Goal: Information Seeking & Learning: Learn about a topic

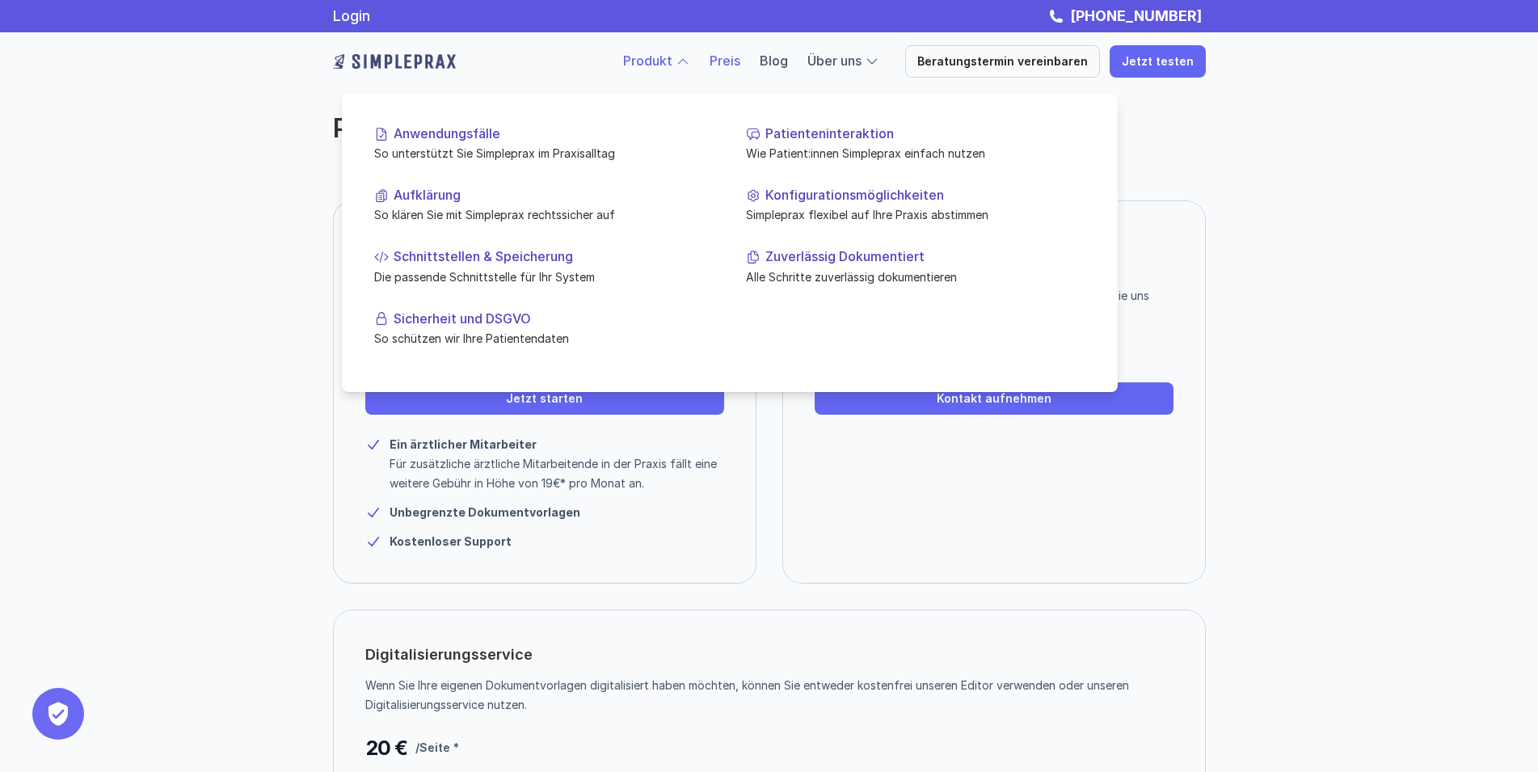
click at [672, 64] on link "Produkt" at bounding box center [647, 61] width 49 height 16
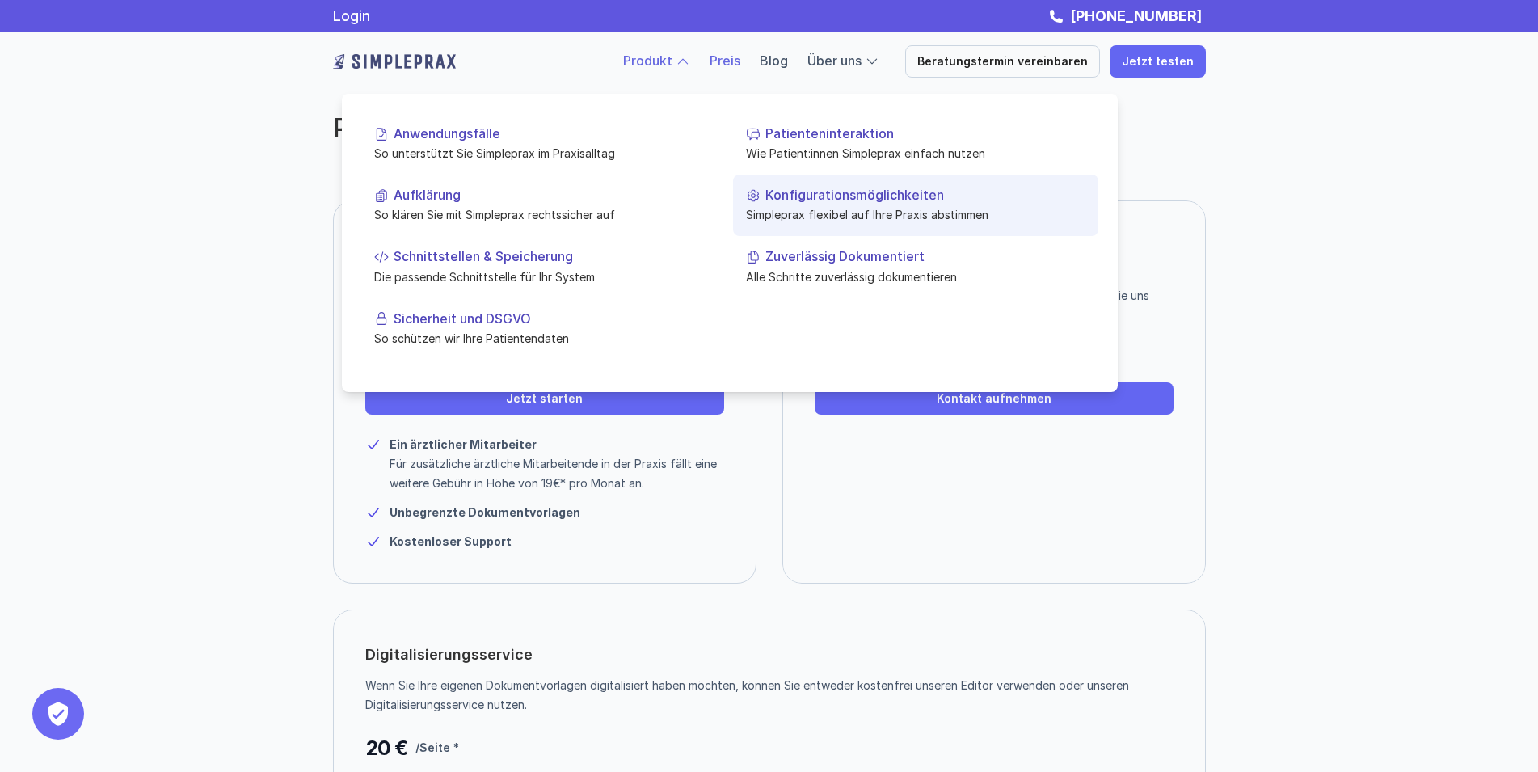
click at [861, 198] on p "Konfigurationsmöglichkeiten" at bounding box center [925, 194] width 320 height 15
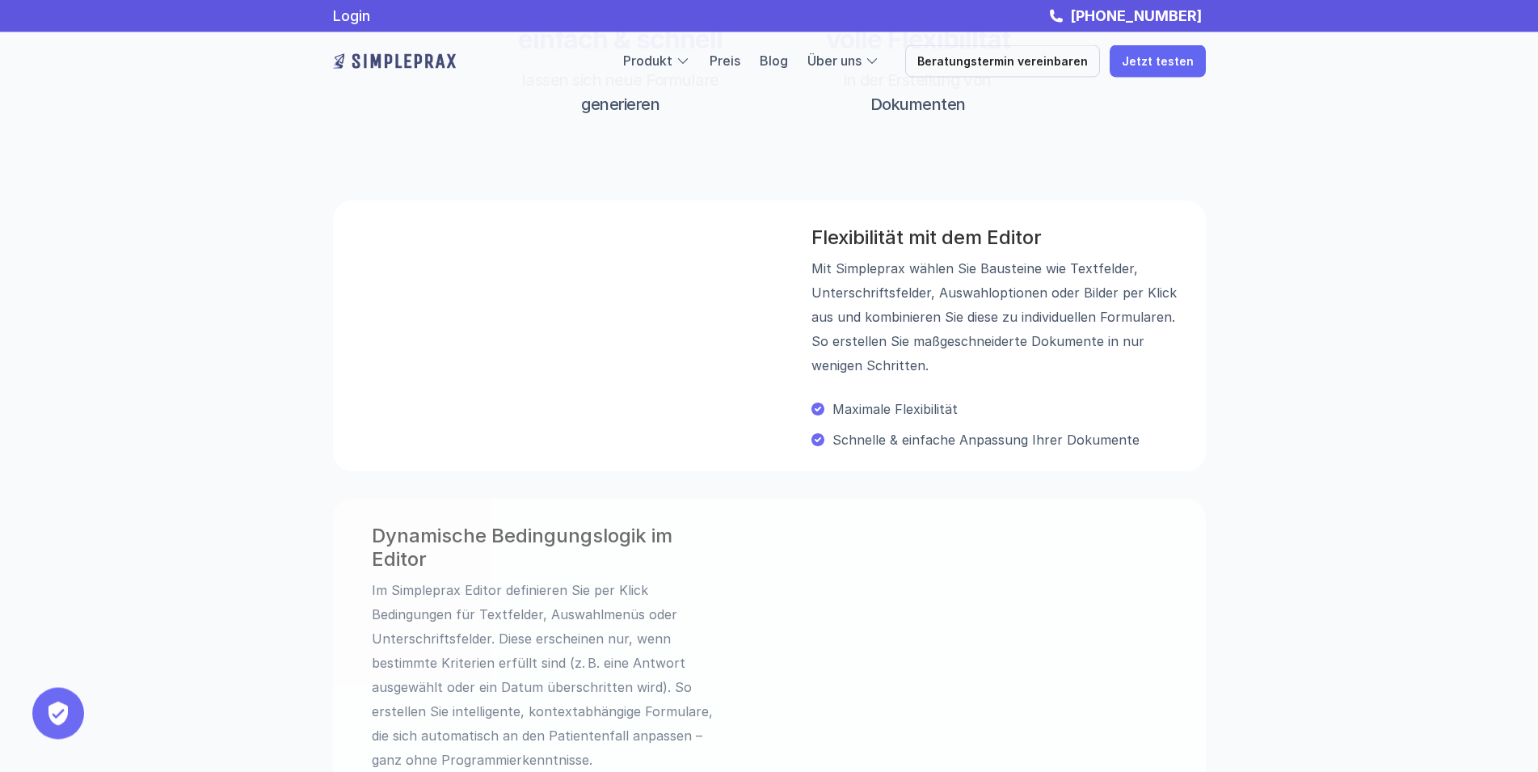
scroll to position [474, 0]
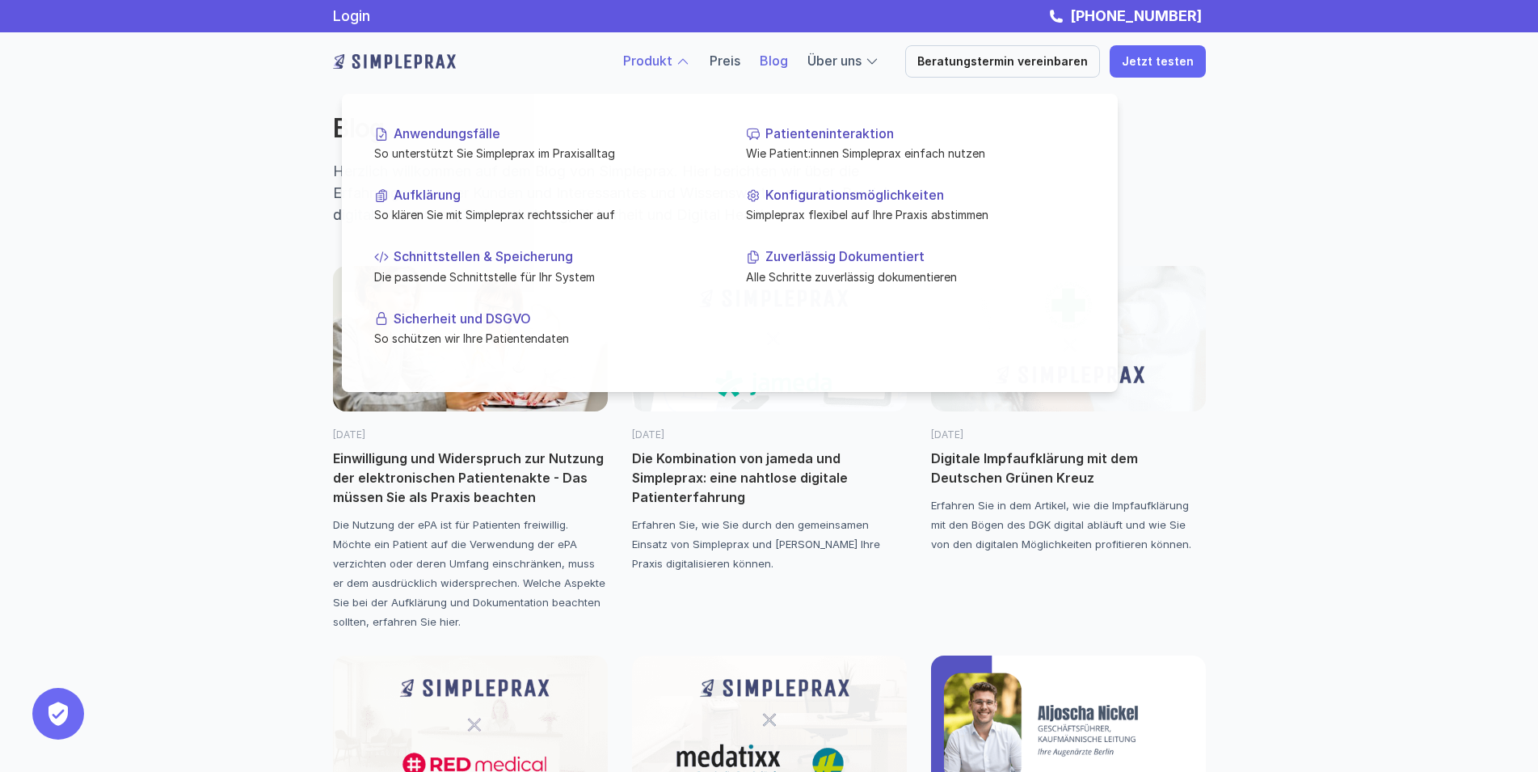
click at [690, 61] on div at bounding box center [683, 61] width 15 height 15
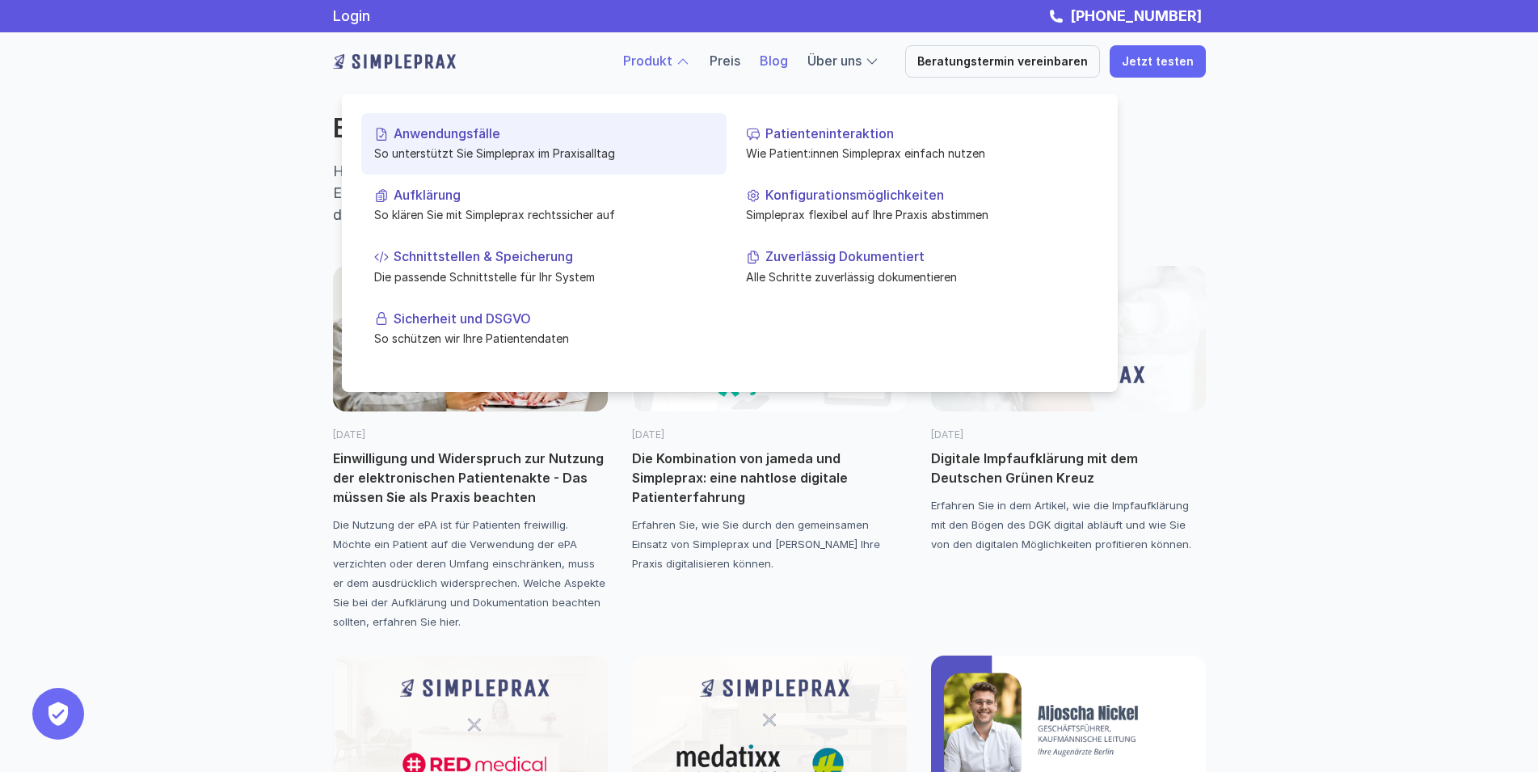
click at [439, 129] on p "Anwendungsfälle" at bounding box center [554, 133] width 320 height 15
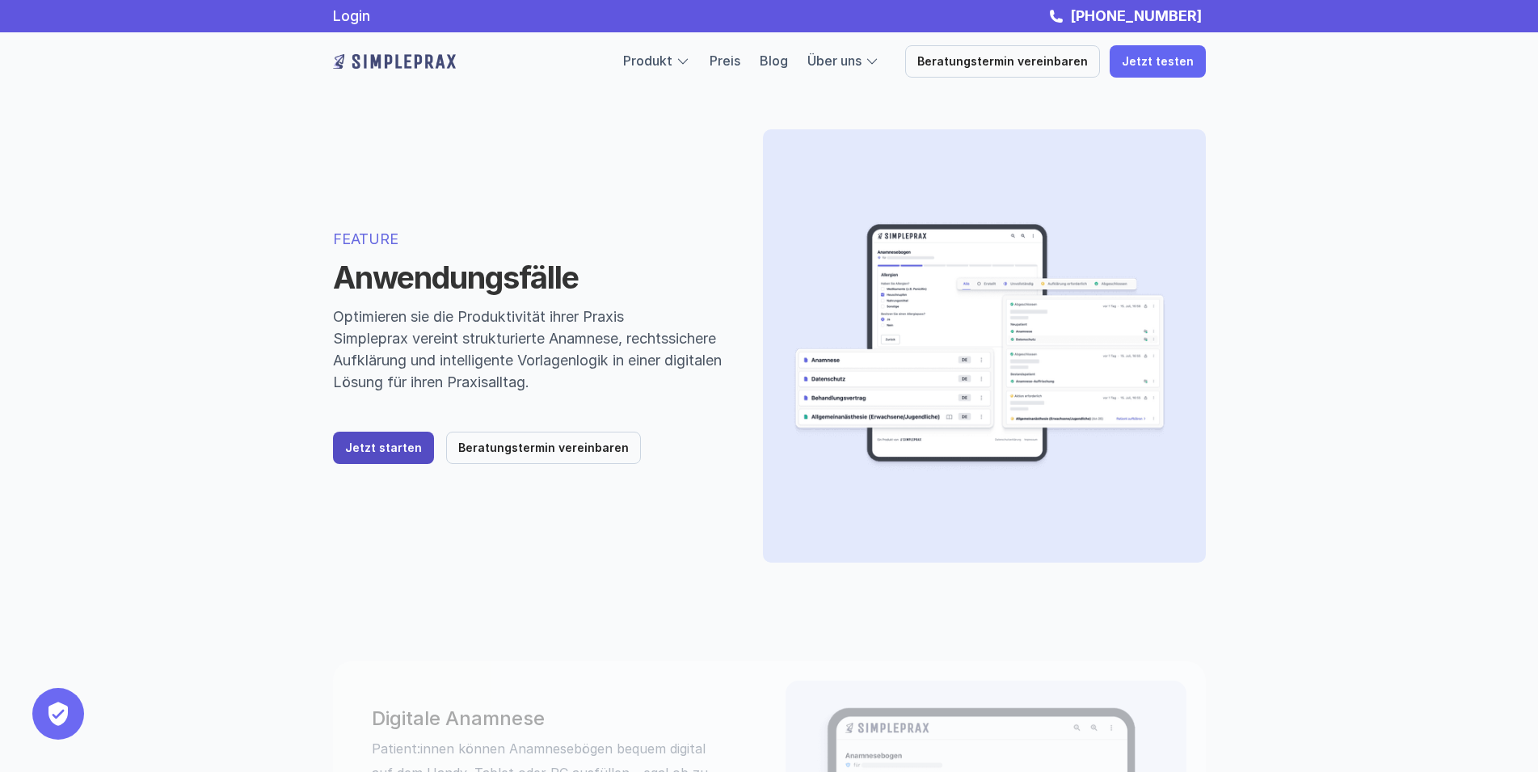
click at [360, 448] on p "Jetzt starten" at bounding box center [383, 448] width 77 height 14
click at [740, 68] on link "Preis" at bounding box center [725, 61] width 31 height 16
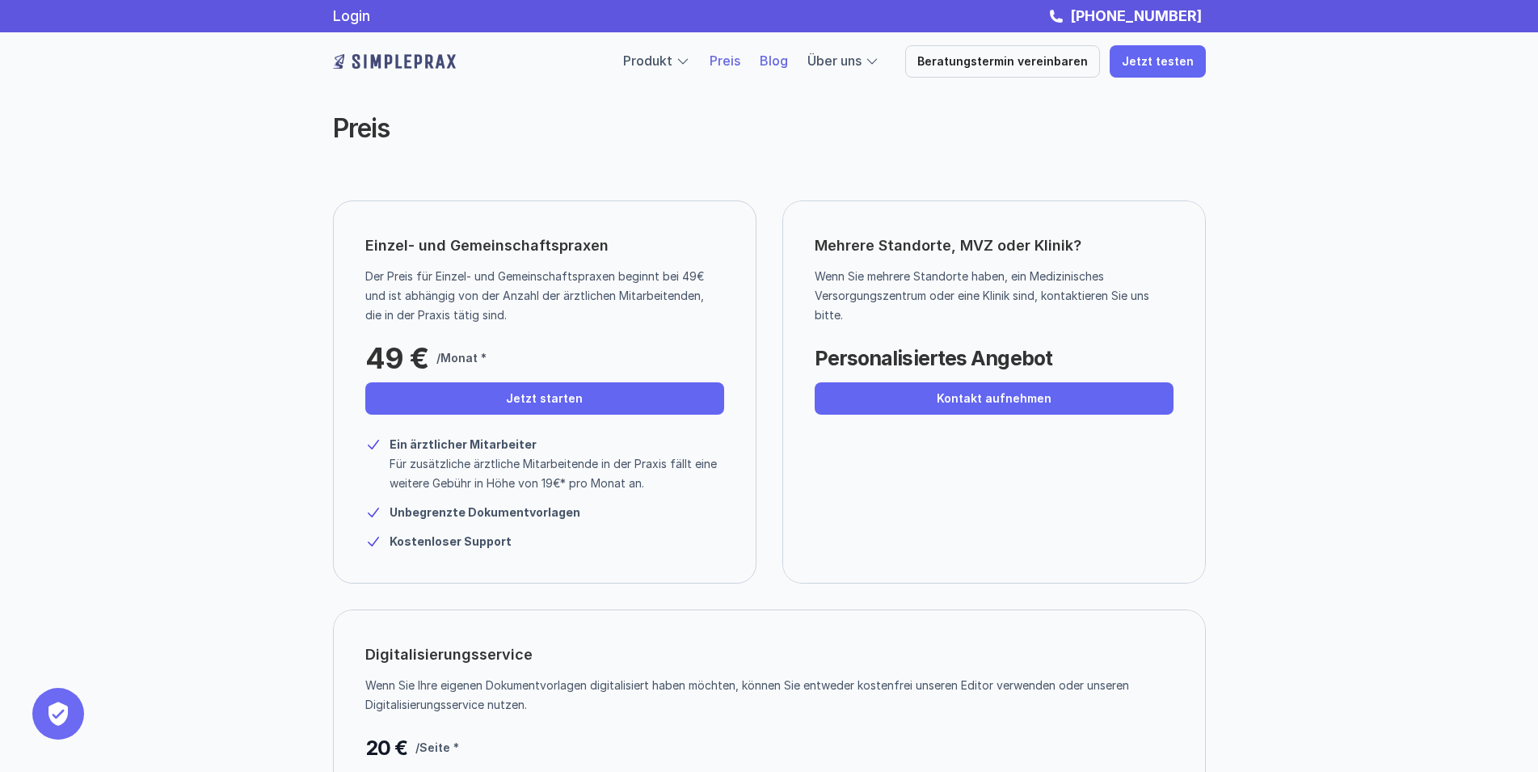
click at [788, 65] on link "Blog" at bounding box center [774, 61] width 28 height 16
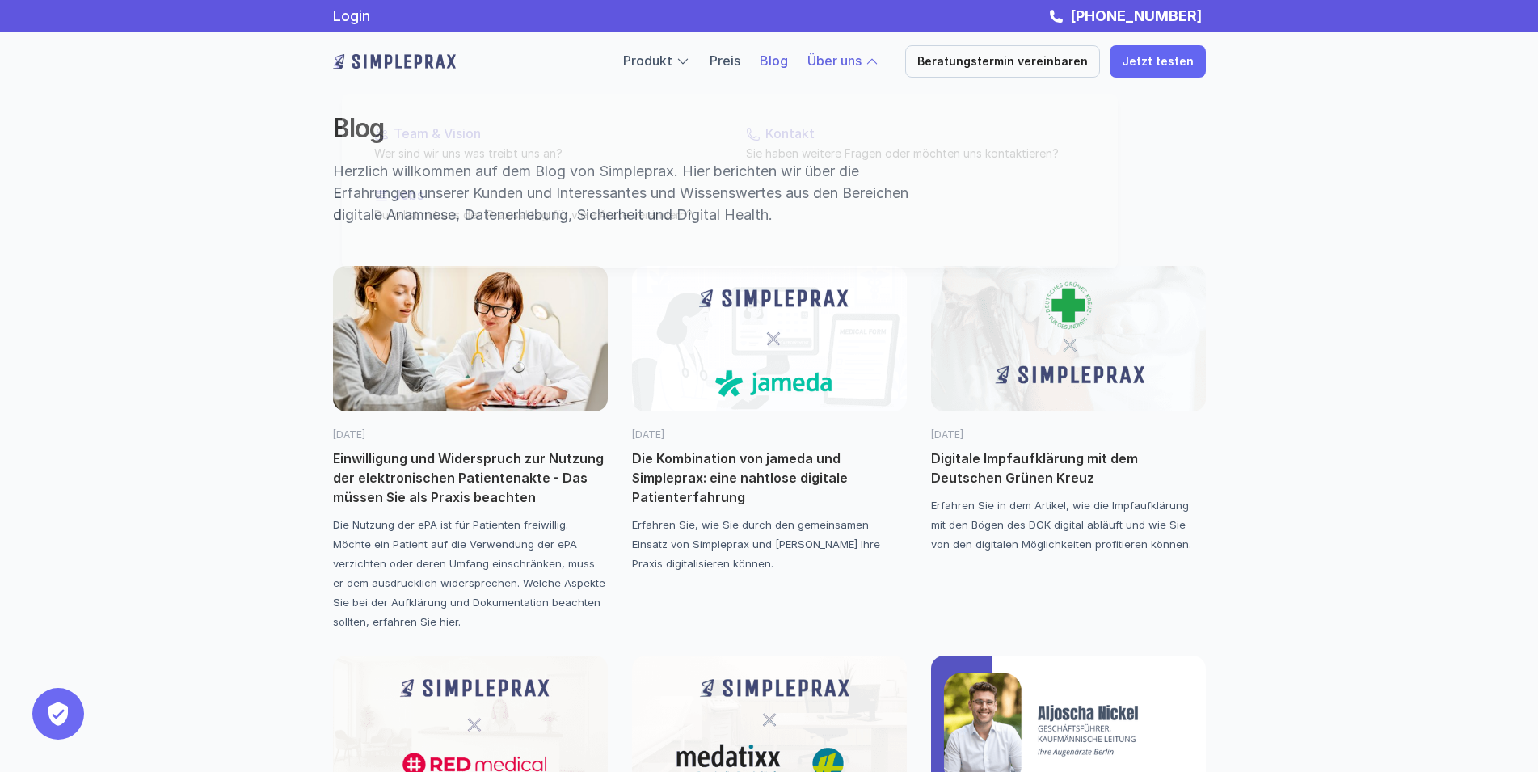
click at [838, 58] on link "Über uns" at bounding box center [834, 61] width 54 height 16
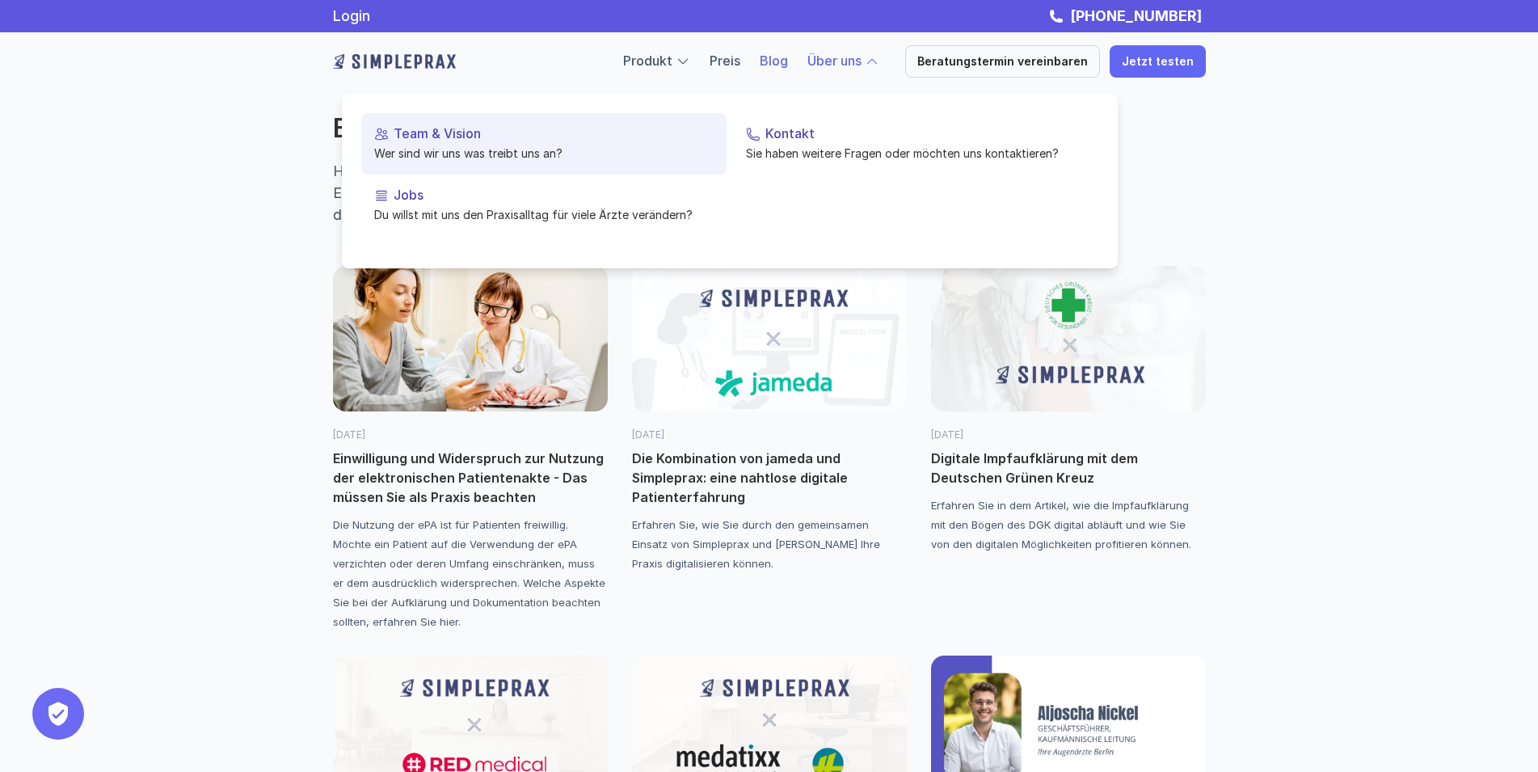
click at [413, 140] on p "Team & Vision" at bounding box center [554, 133] width 320 height 15
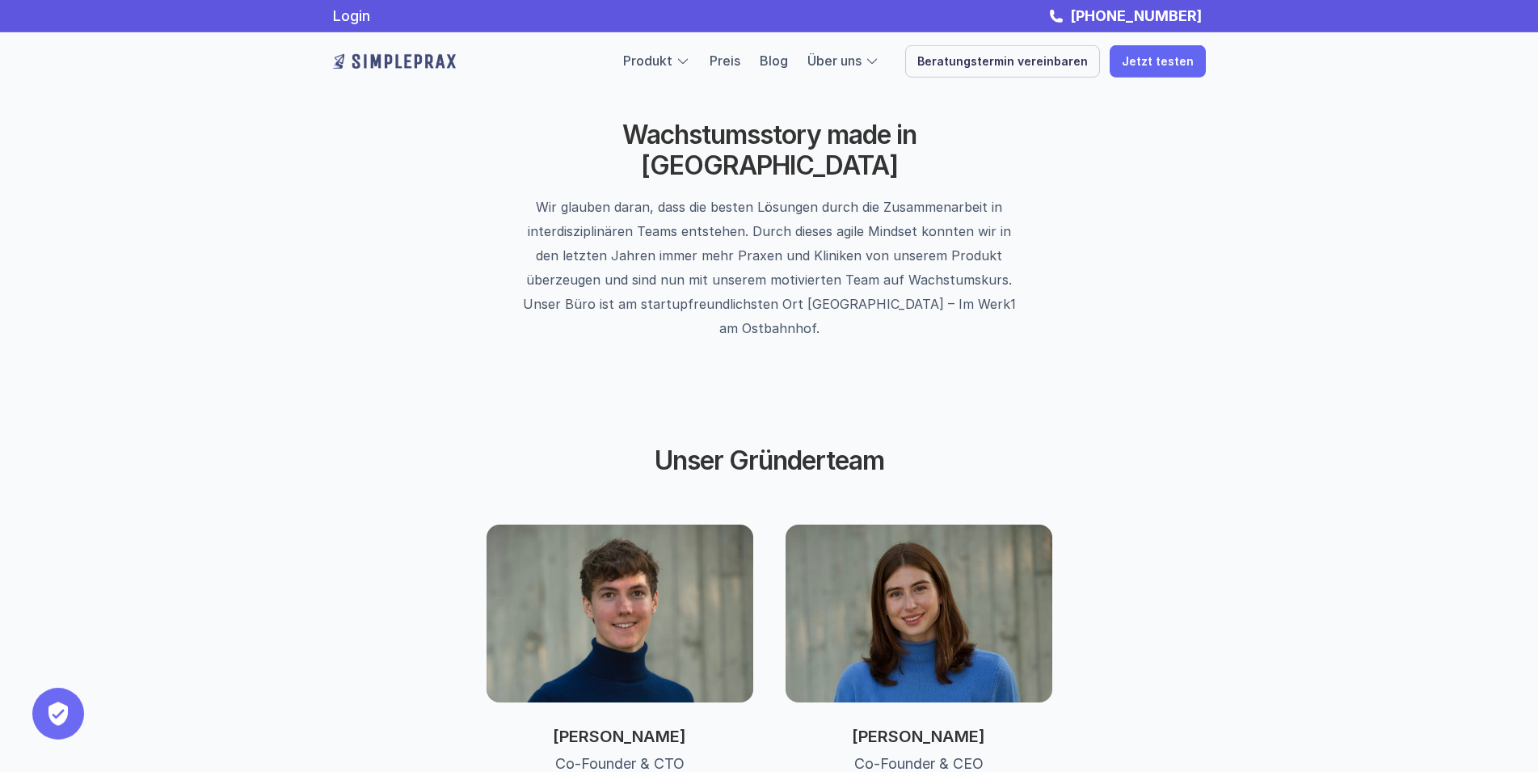
scroll to position [361, 0]
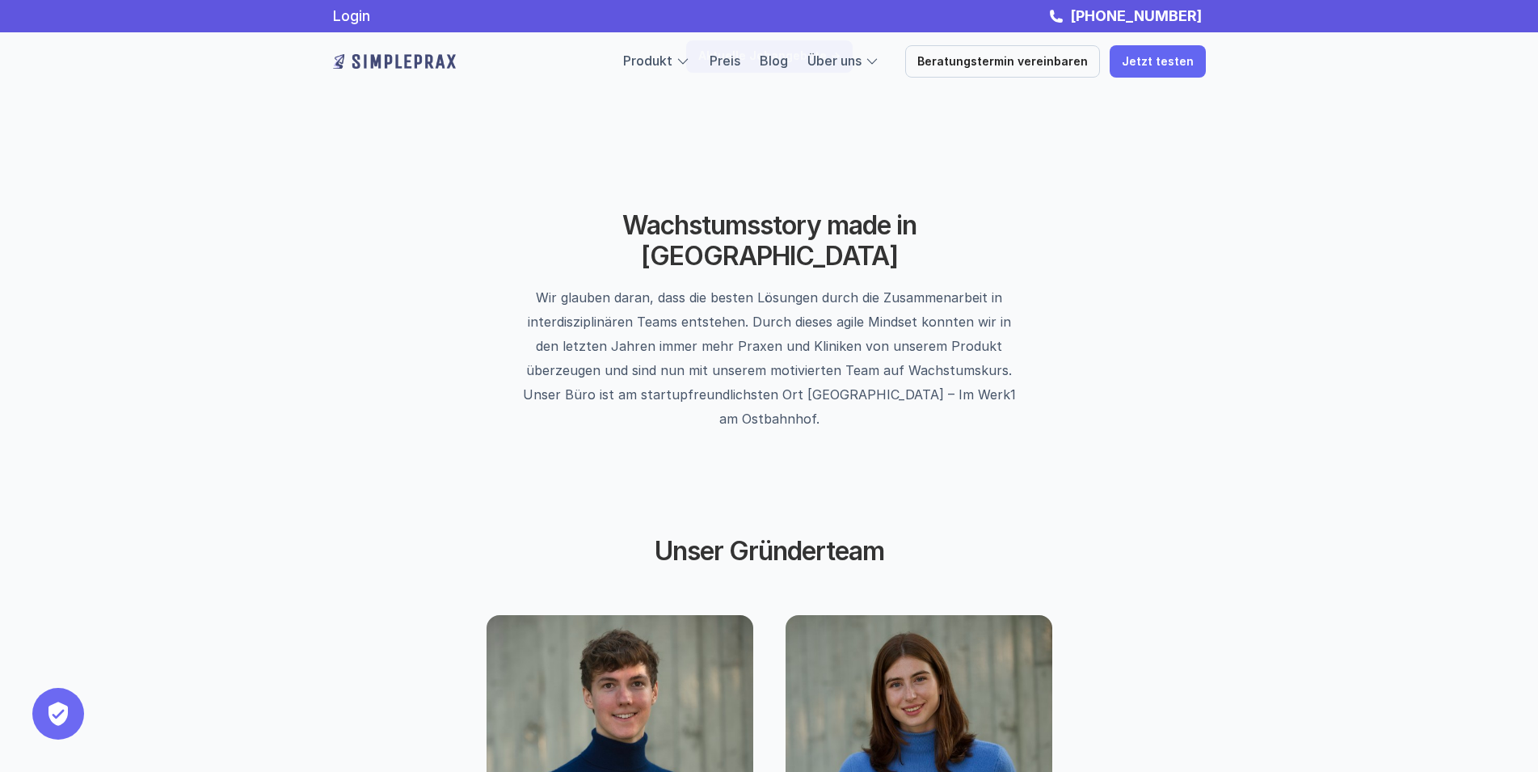
click at [418, 57] on img at bounding box center [394, 61] width 123 height 26
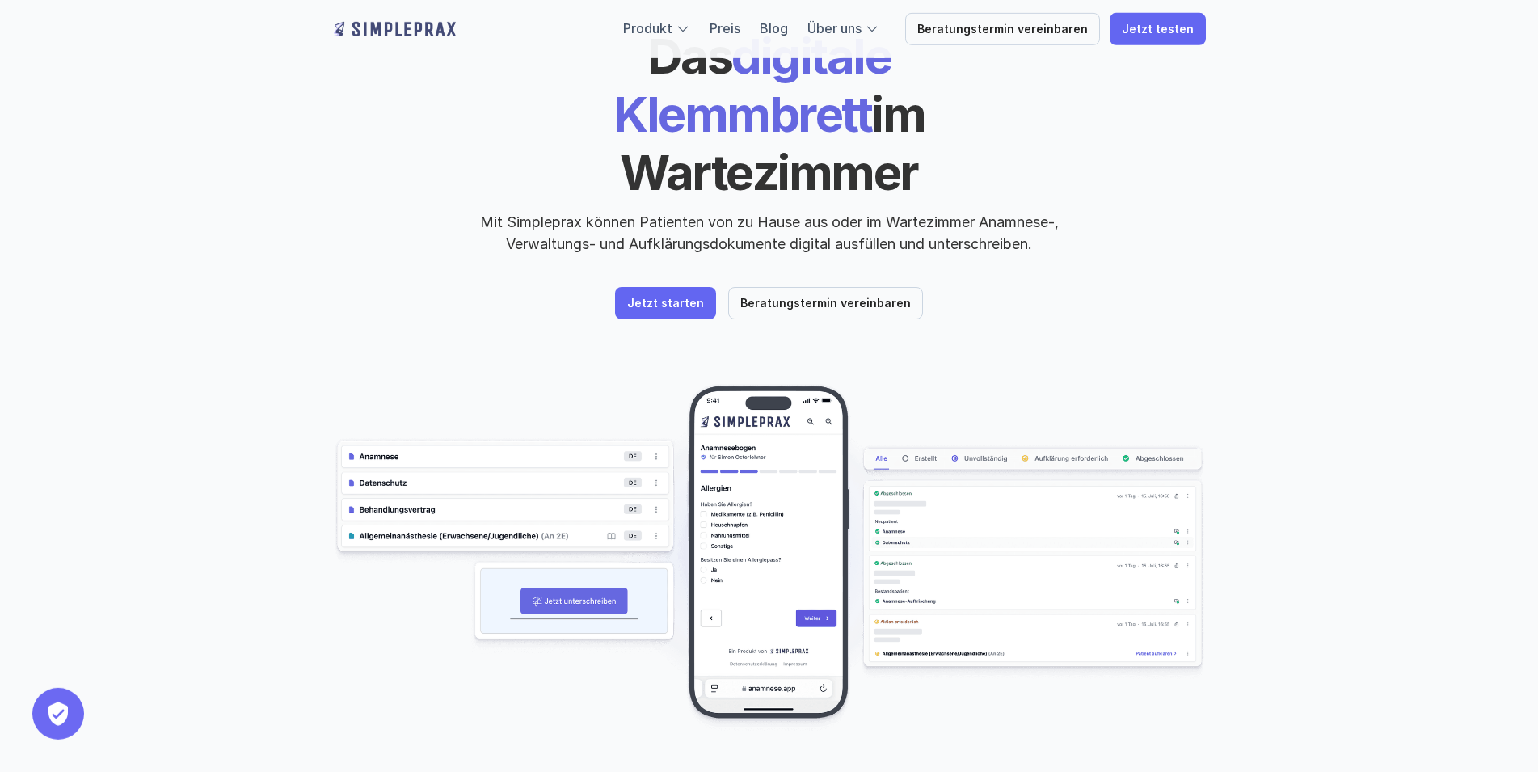
scroll to position [165, 0]
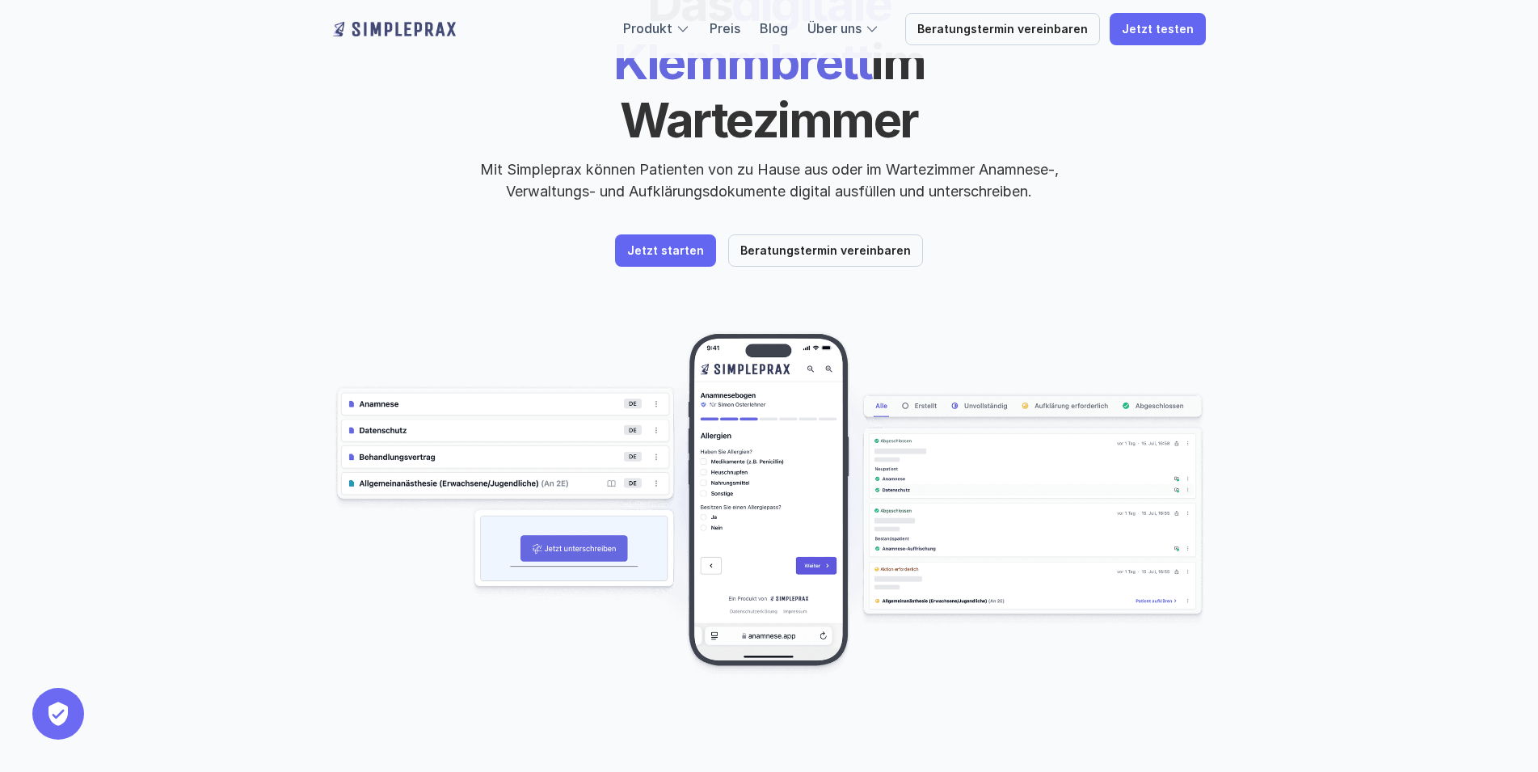
click at [575, 356] on img at bounding box center [769, 504] width 873 height 347
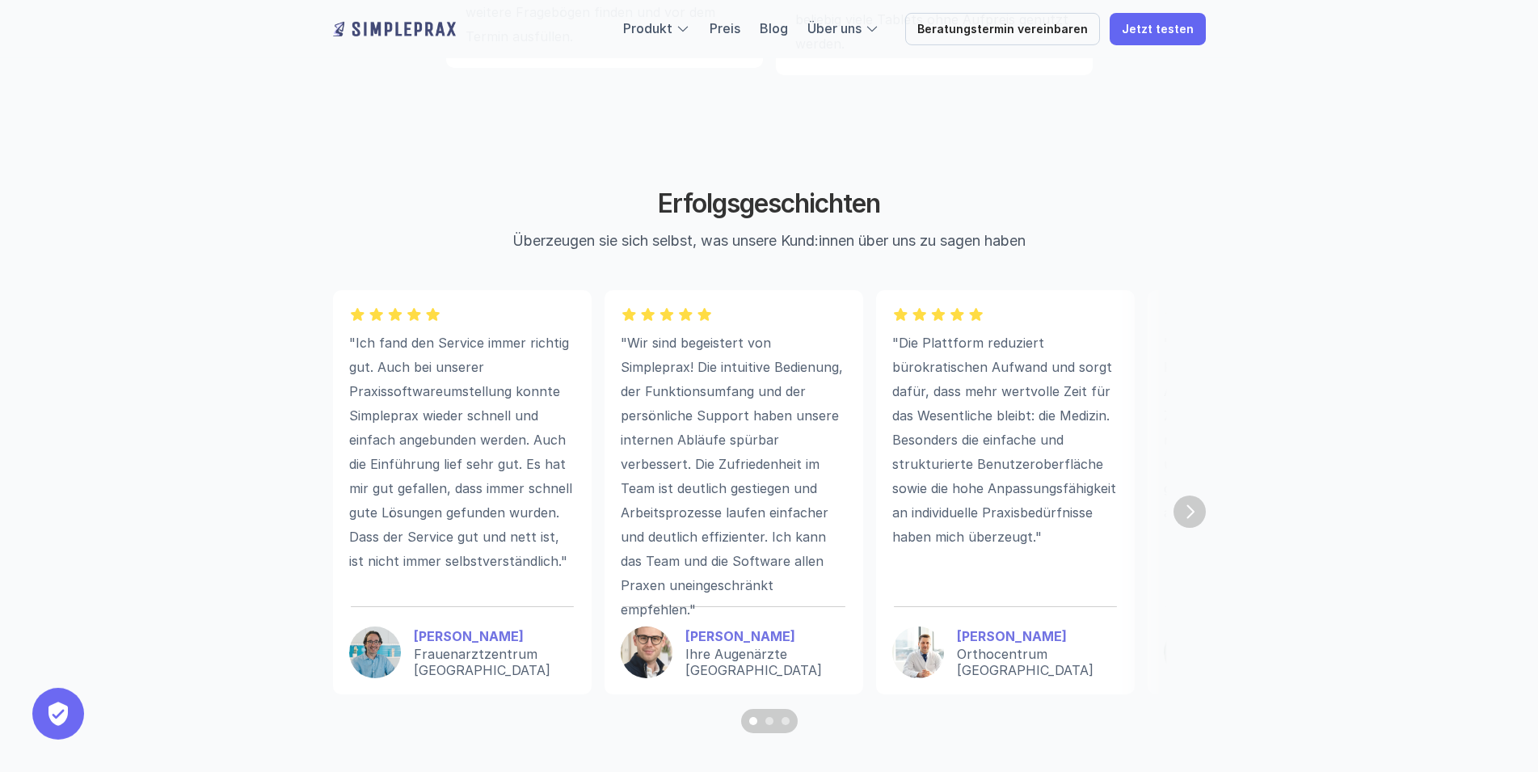
scroll to position [4286, 0]
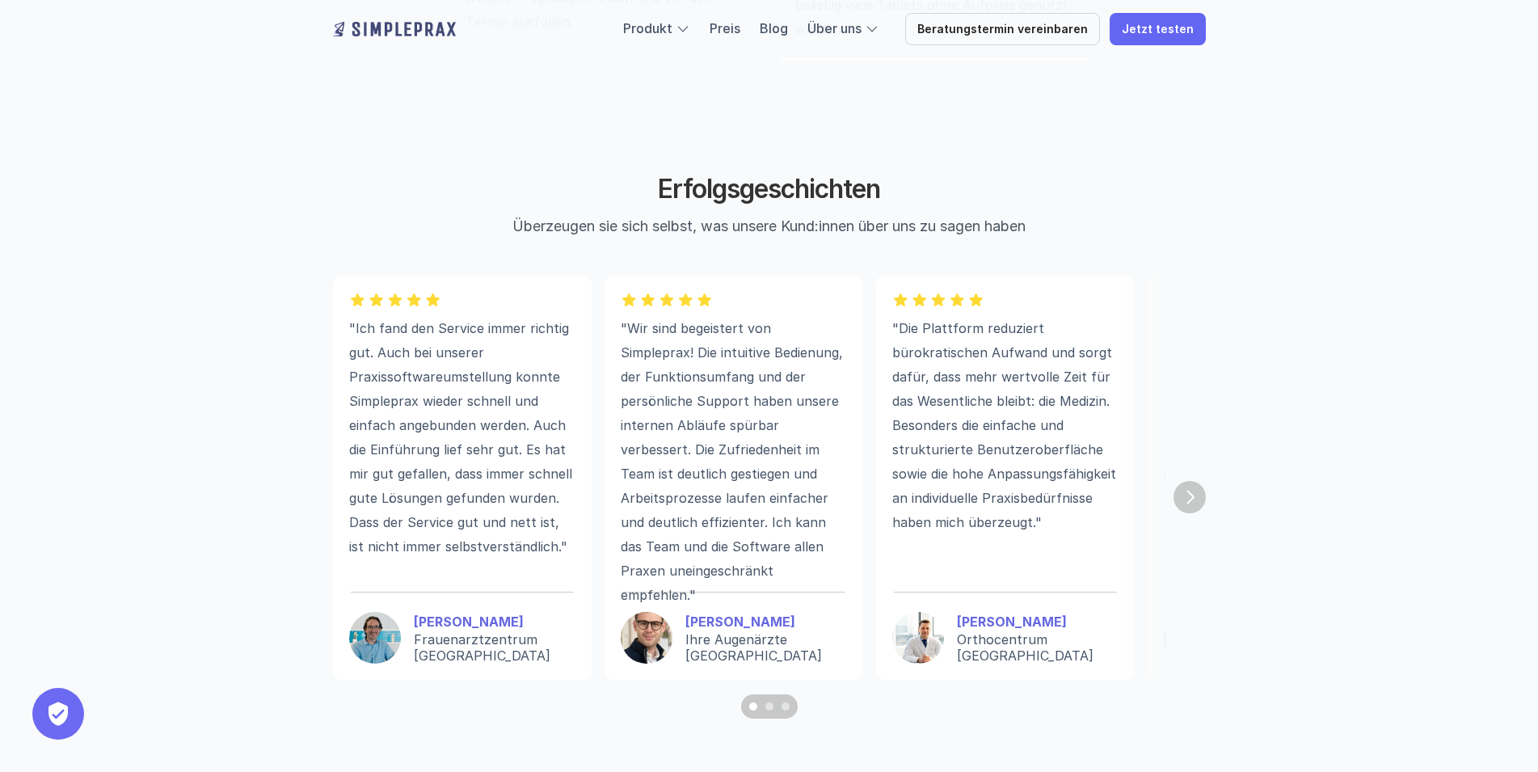
click at [1189, 510] on img "Next" at bounding box center [1189, 497] width 32 height 32
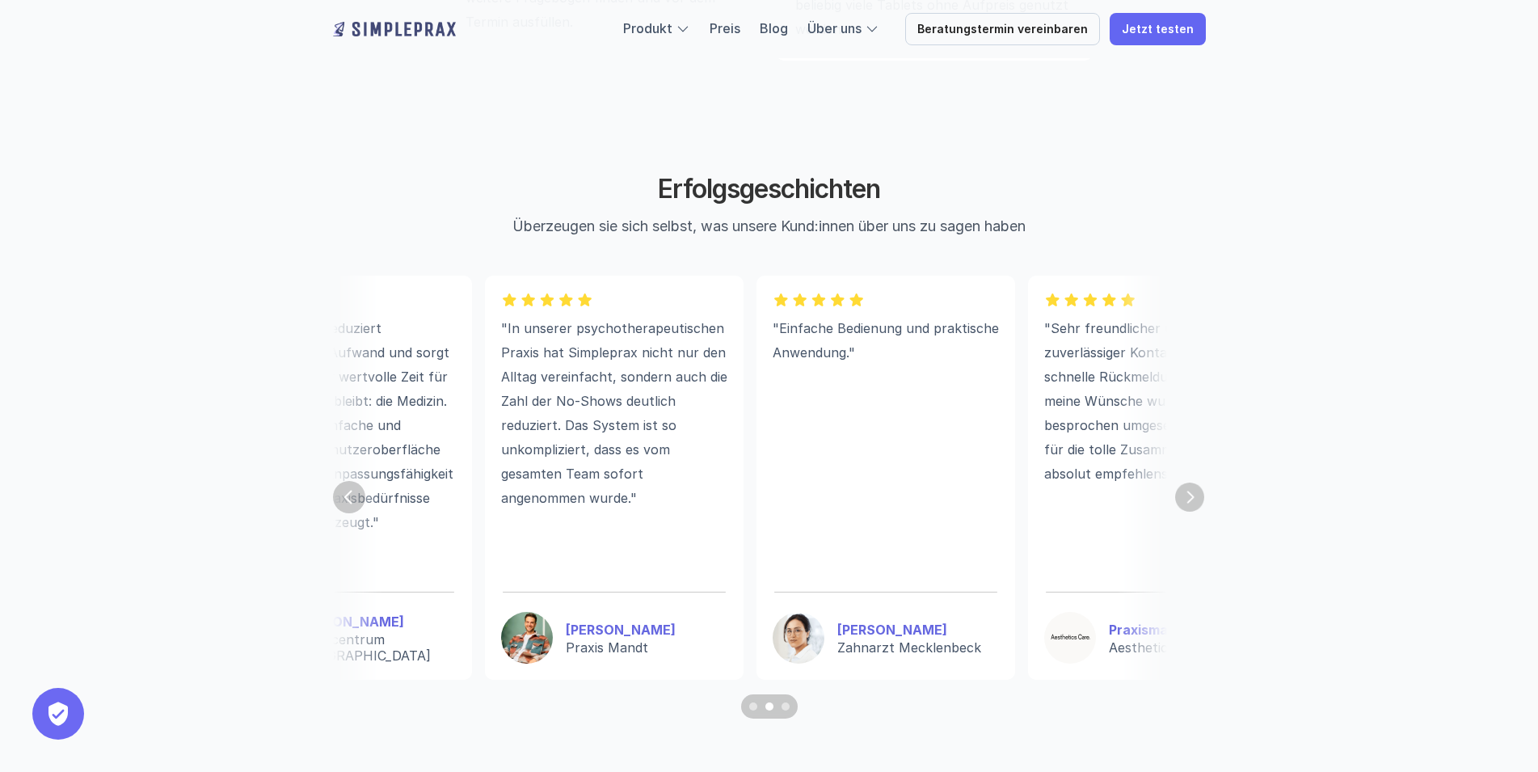
click at [1189, 510] on img "Next" at bounding box center [1189, 496] width 29 height 29
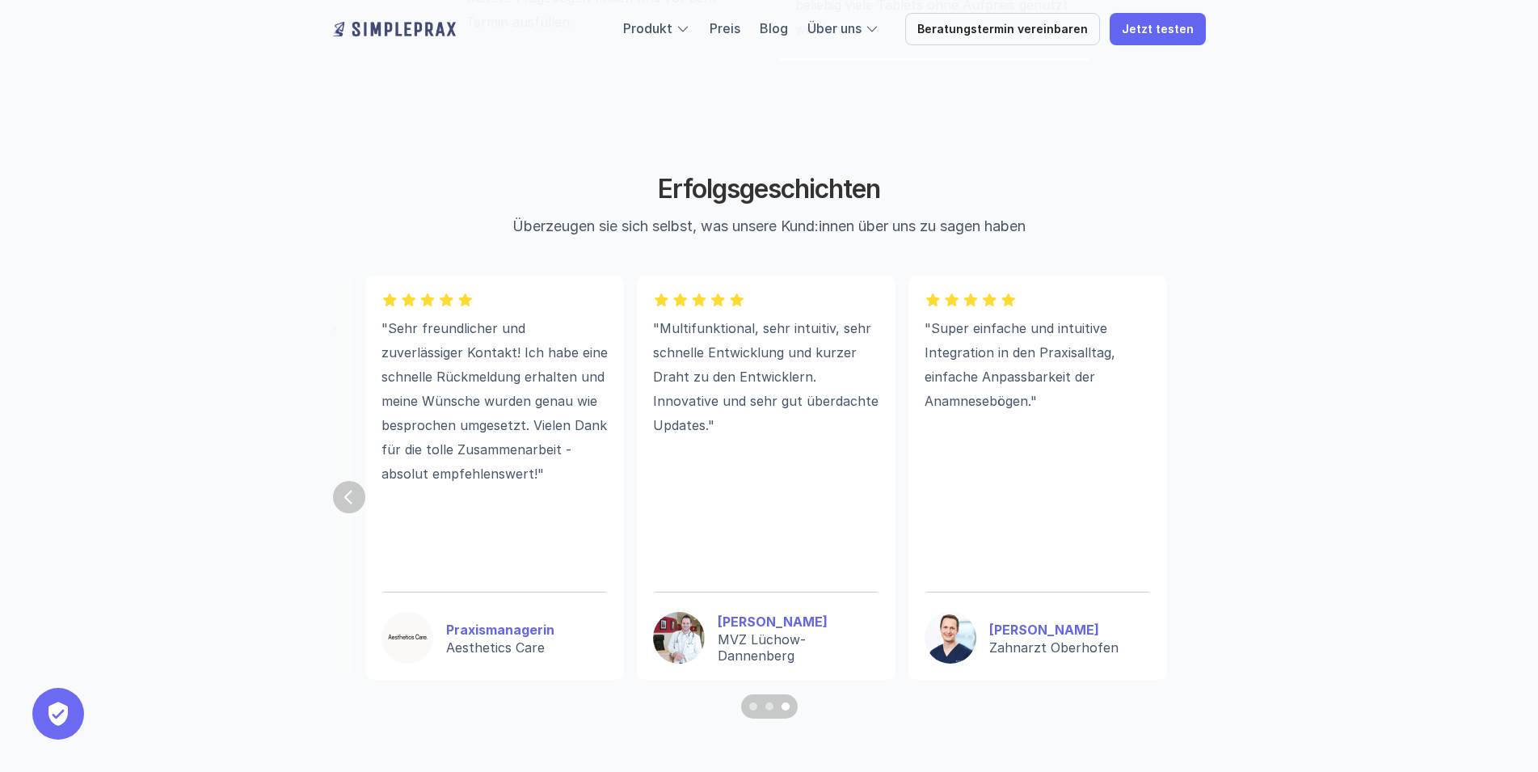
click at [1189, 510] on section ""Ich fand den Service immer richtig gut. Auch bei unserer Praxissoftwareumstell…" at bounding box center [769, 497] width 873 height 443
click at [347, 509] on img "Previous" at bounding box center [349, 496] width 29 height 29
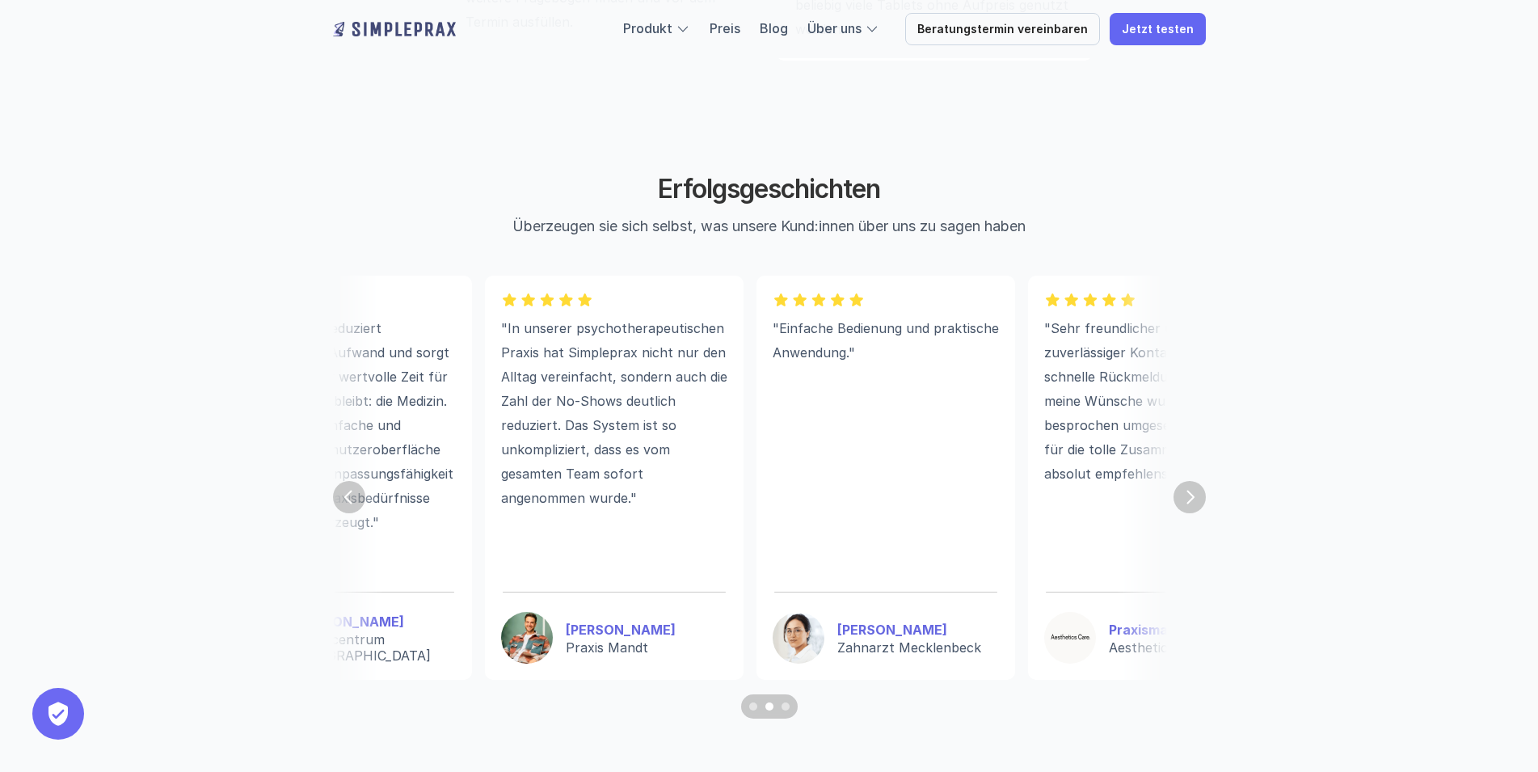
click at [349, 507] on img "Previous" at bounding box center [349, 497] width 32 height 32
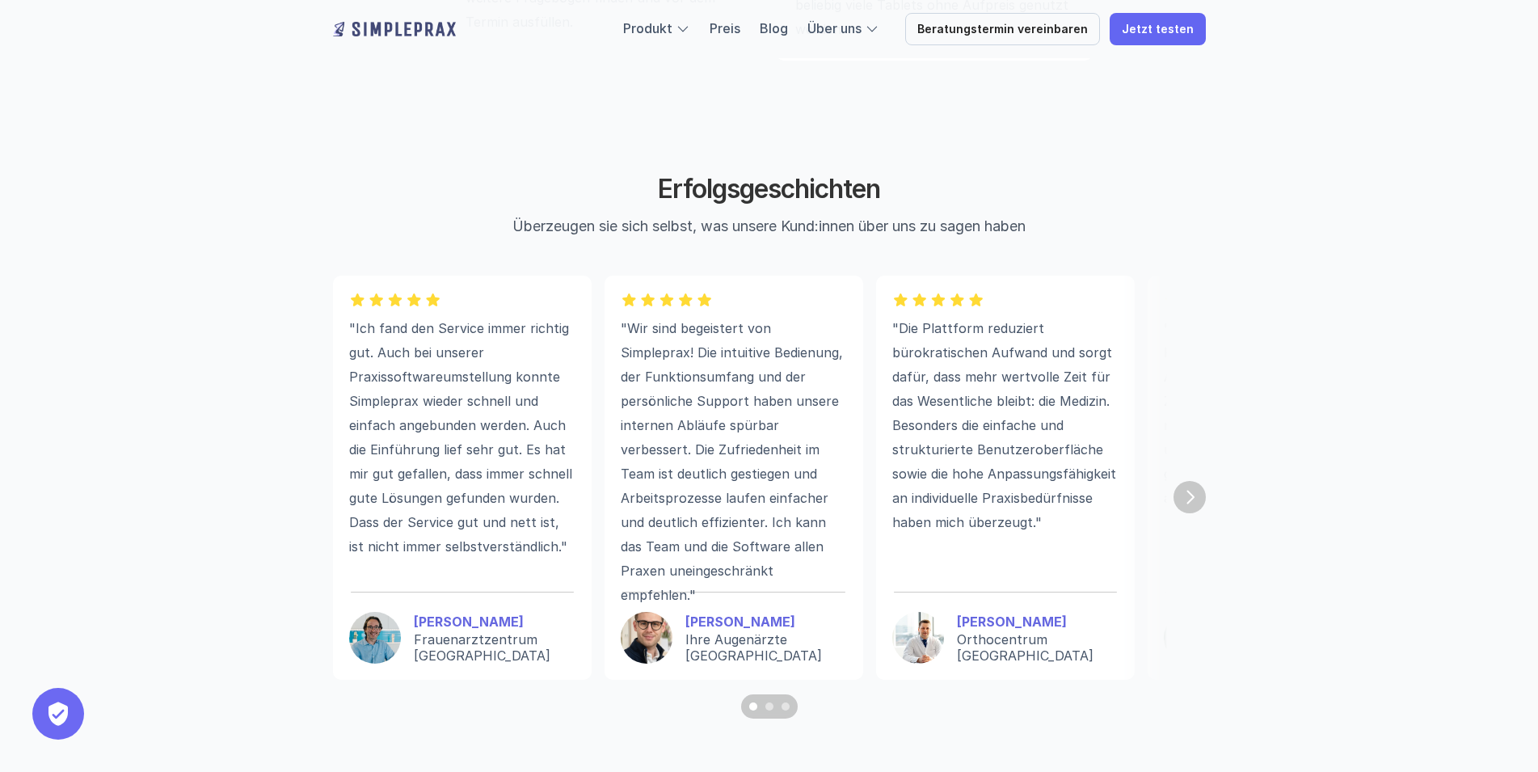
click at [349, 507] on p ""Ich fand den Service immer richtig gut. Auch bei unserer Praxissoftwareumstell…" at bounding box center [462, 437] width 226 height 242
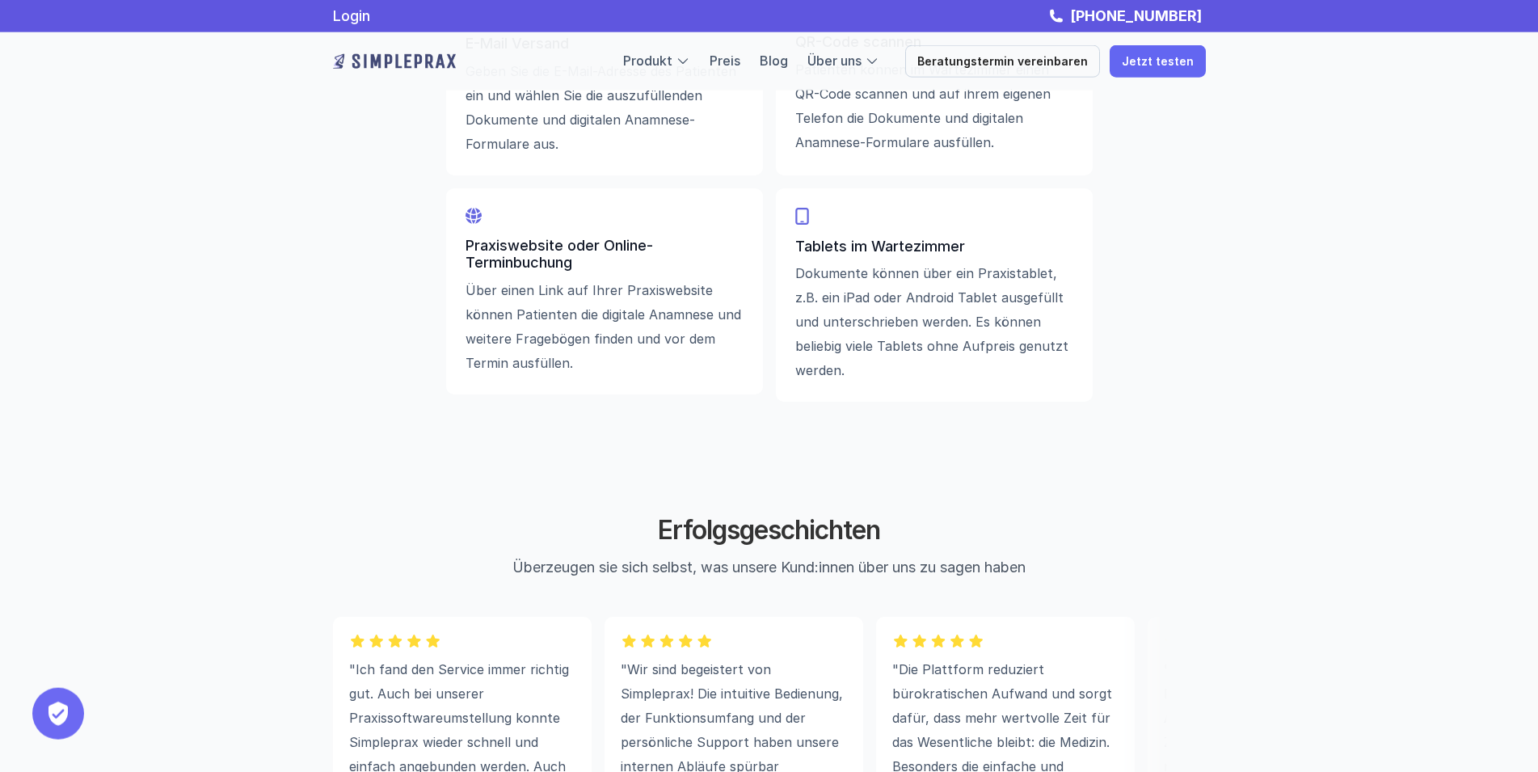
scroll to position [3874, 0]
